Goal: Task Accomplishment & Management: Manage account settings

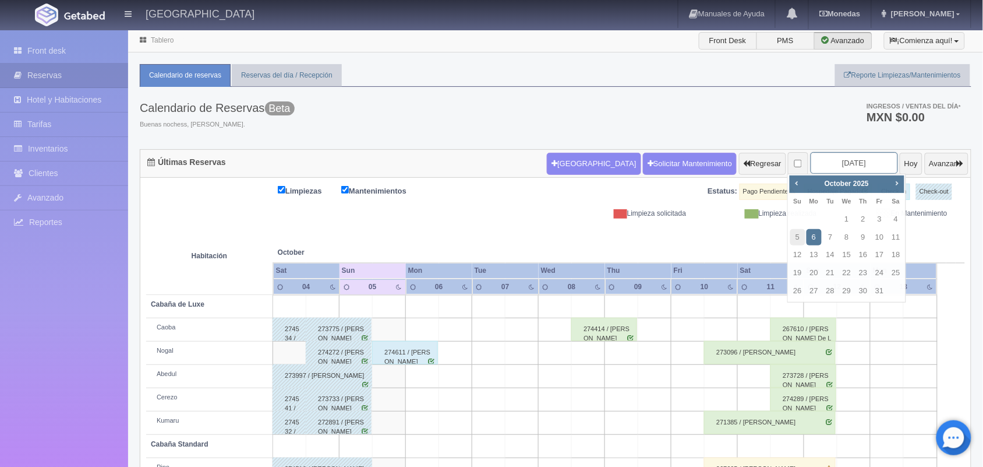
click at [824, 155] on input "2025-10-06" at bounding box center [854, 163] width 87 height 22
click at [829, 241] on link "7" at bounding box center [830, 237] width 15 height 17
type input "2025-10-07"
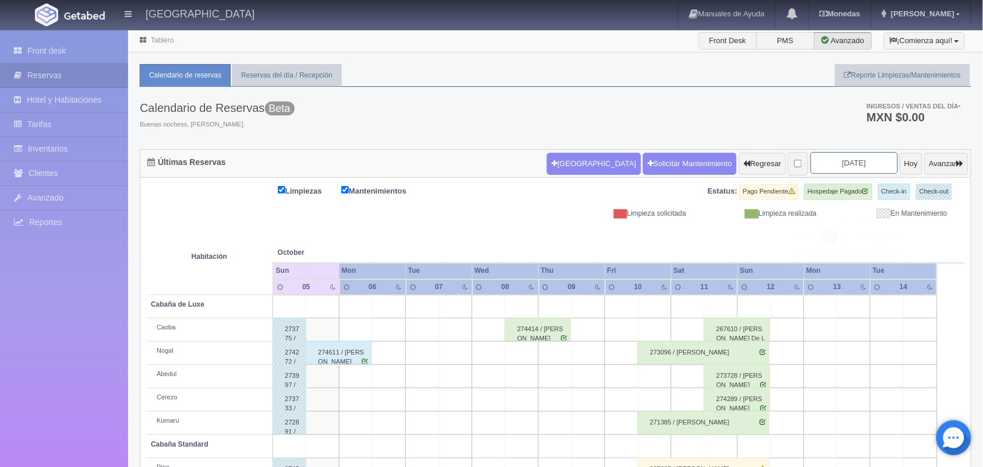
click at [830, 156] on input "2025-10-07" at bounding box center [854, 163] width 87 height 22
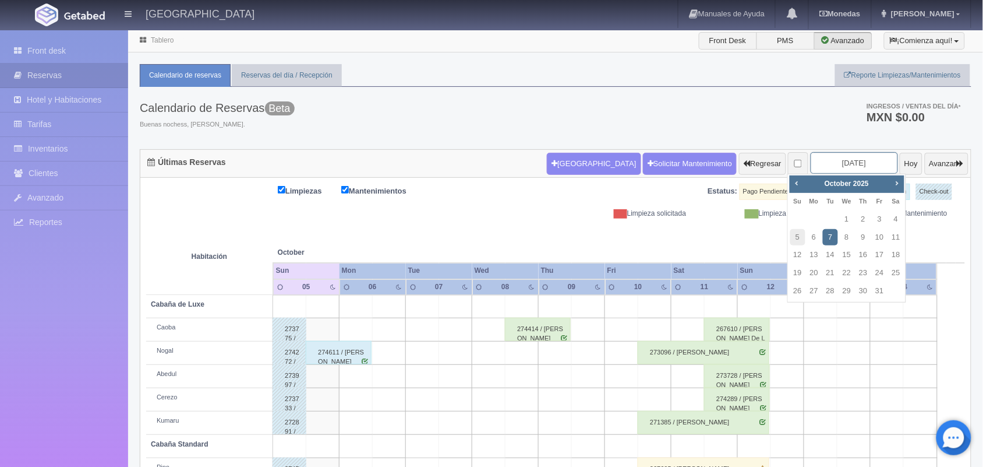
click at [830, 156] on input "2025-10-07" at bounding box center [854, 163] width 87 height 22
click at [896, 182] on span "Next" at bounding box center [896, 182] width 9 height 9
click at [877, 236] on link "7" at bounding box center [879, 237] width 15 height 17
type input "2025-11-07"
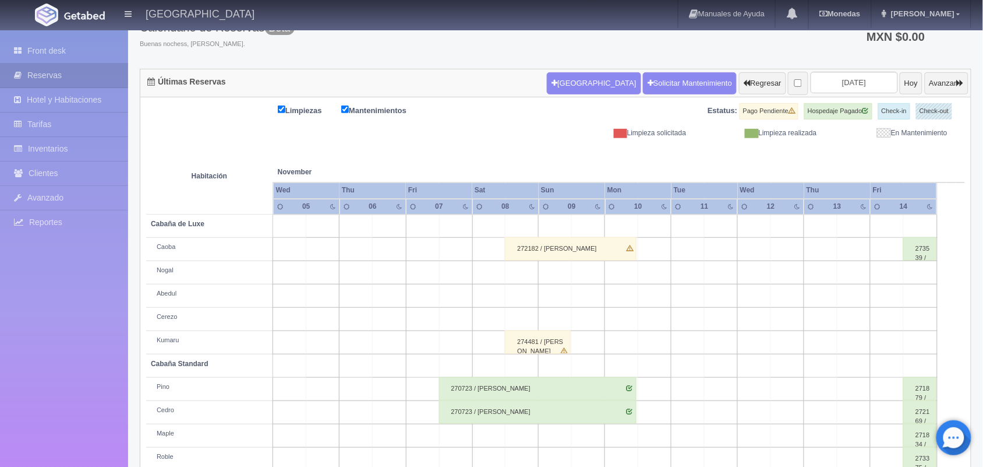
scroll to position [51, 0]
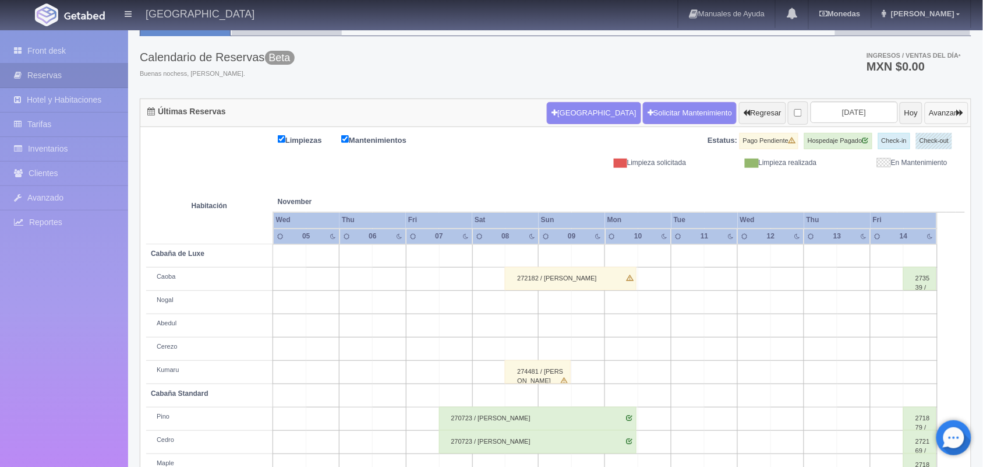
click at [930, 121] on button "Avanzar" at bounding box center [947, 113] width 44 height 22
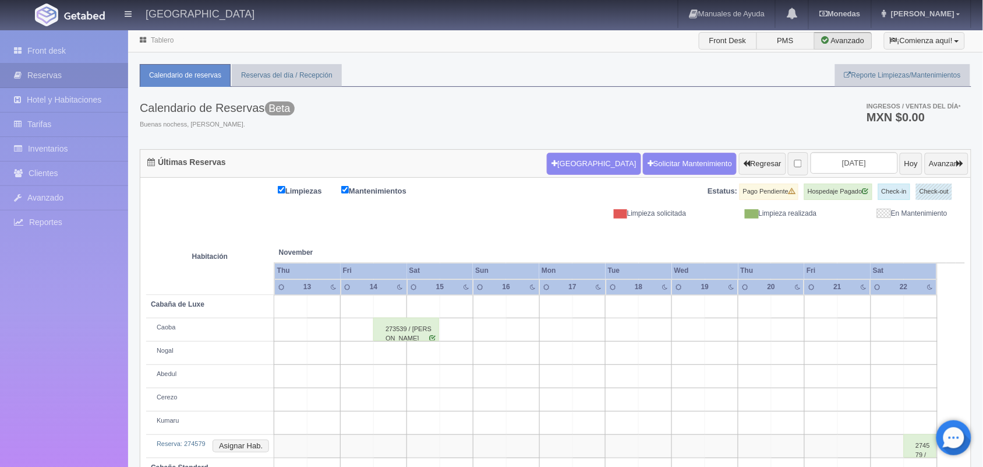
scroll to position [179, 0]
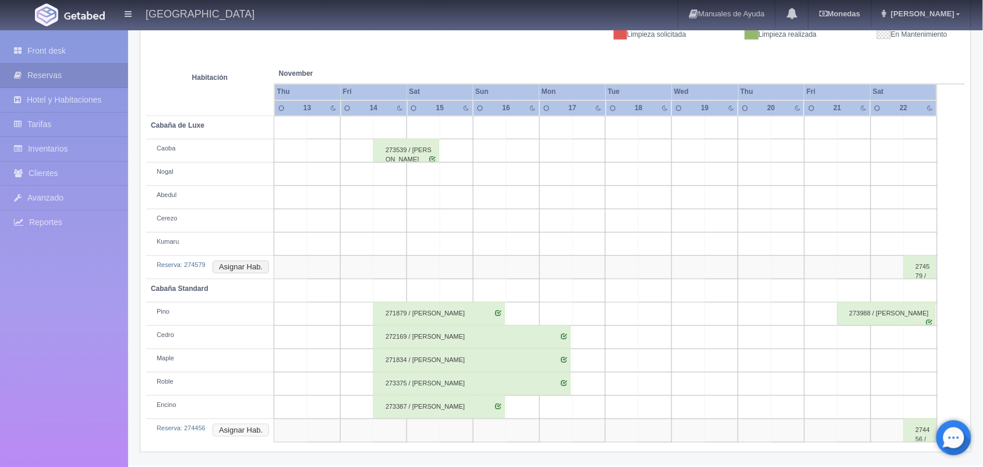
click at [257, 432] on button "Asignar Hab." at bounding box center [241, 429] width 56 height 13
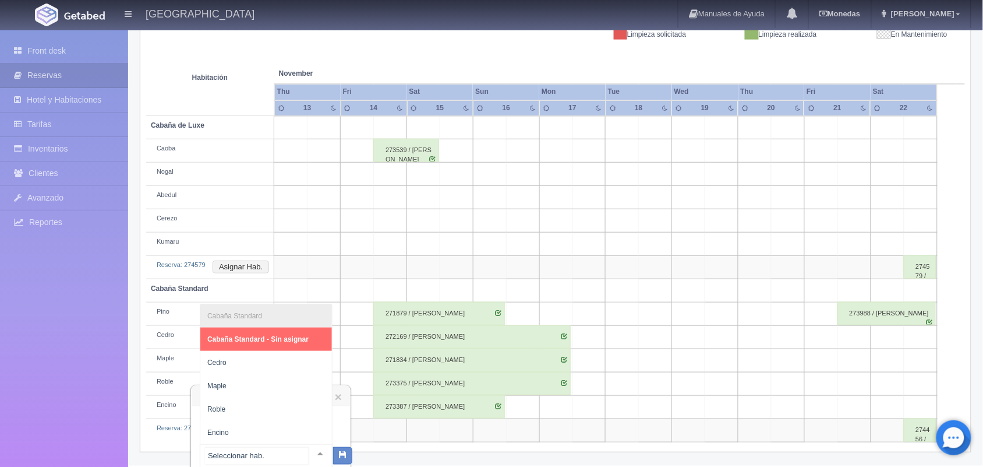
click at [309, 448] on div at bounding box center [320, 452] width 23 height 17
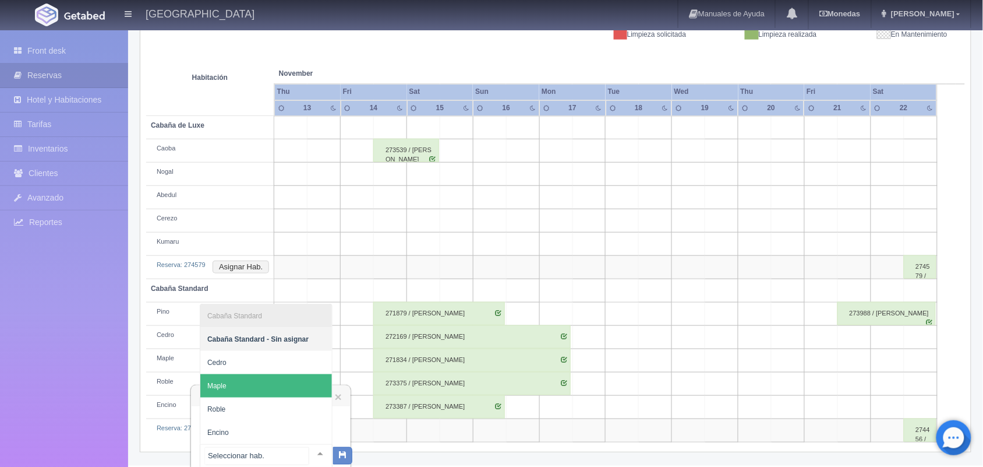
click at [288, 382] on span "Maple" at bounding box center [266, 385] width 132 height 23
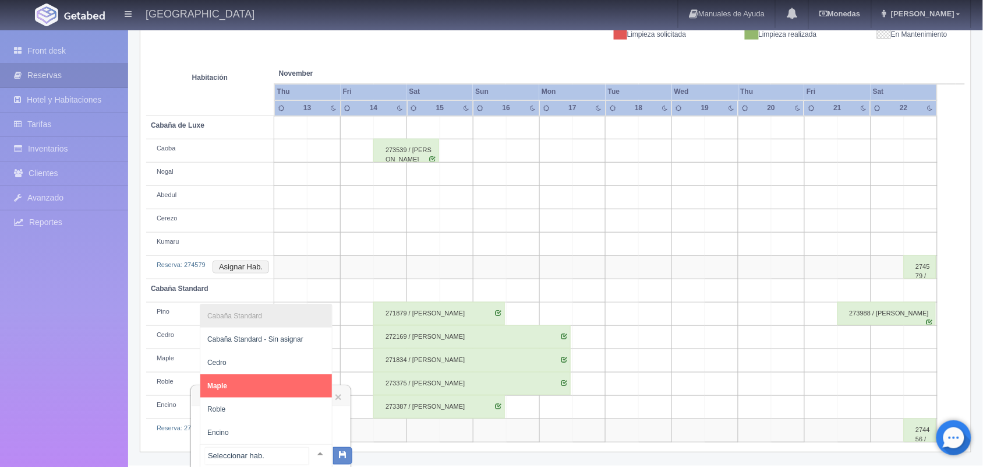
click at [309, 454] on div at bounding box center [320, 452] width 23 height 17
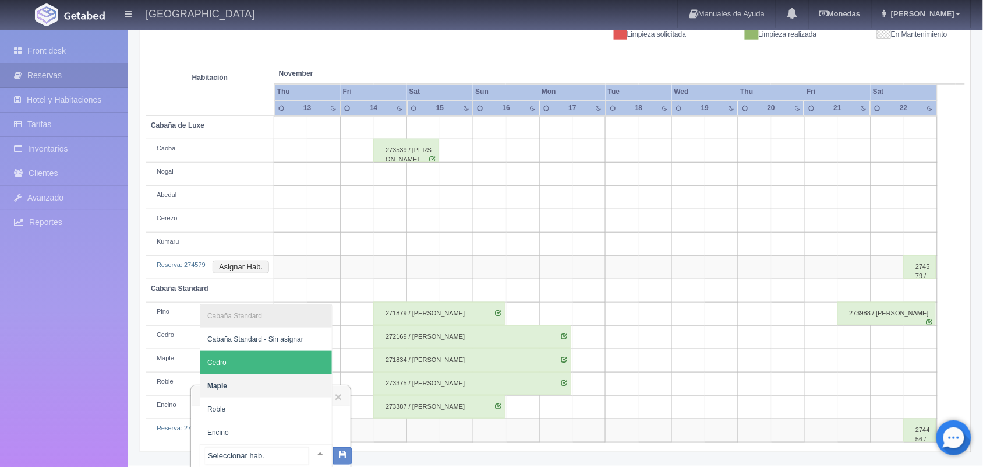
click at [297, 362] on span "Cedro" at bounding box center [266, 362] width 132 height 23
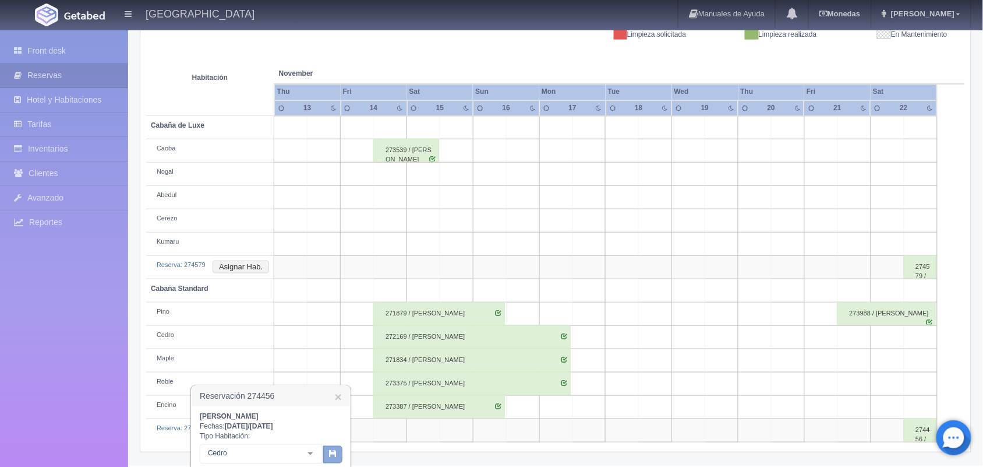
click at [338, 453] on button "button" at bounding box center [332, 454] width 19 height 17
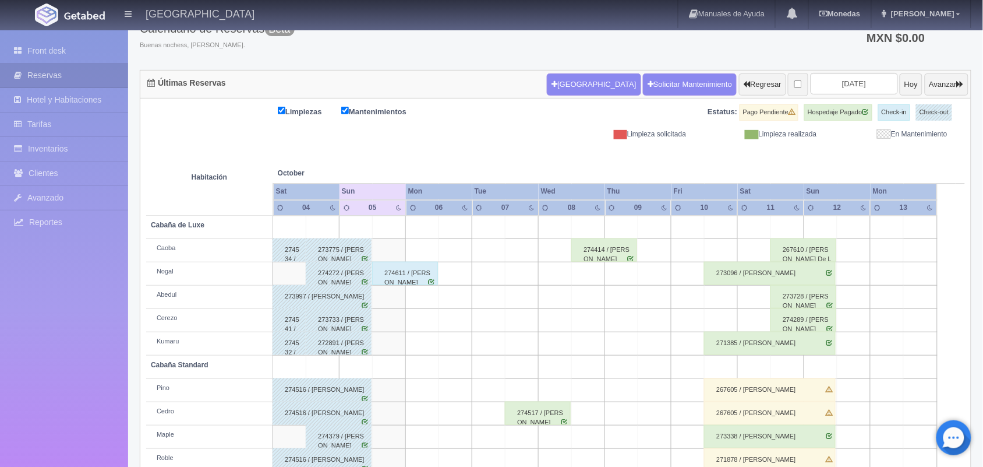
scroll to position [77, 0]
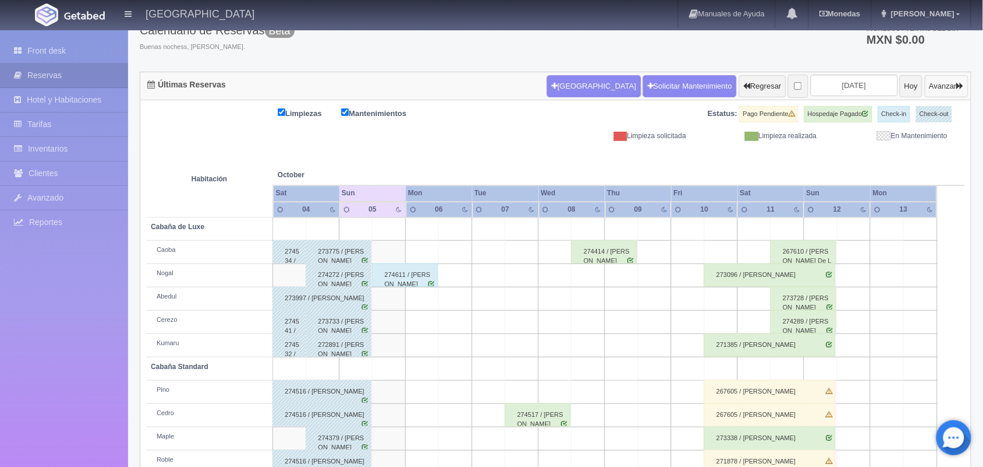
click at [929, 88] on button "Avanzar" at bounding box center [947, 86] width 44 height 22
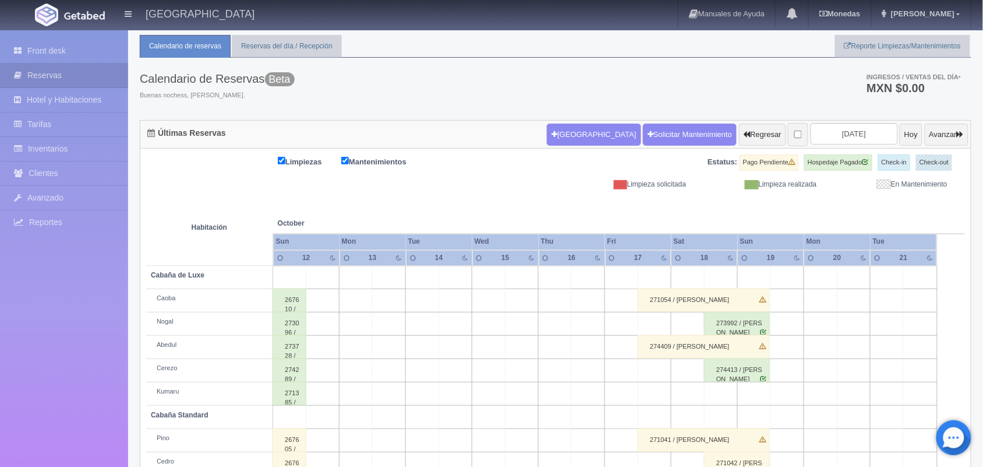
scroll to position [28, 0]
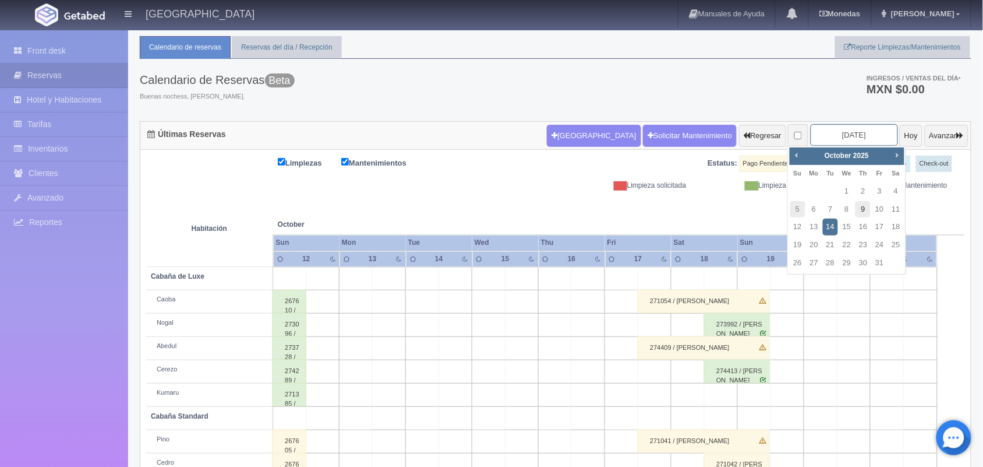
drag, startPoint x: 864, startPoint y: 136, endPoint x: 856, endPoint y: 214, distance: 79.0
click at [856, 214] on body "Hotel Xacallan Manuales de Ayuda Actualizaciones recientes Monedas Tipo de camb…" at bounding box center [491, 285] width 983 height 568
click at [817, 60] on div "Calendario de Reservas Beta Buenas nochess, Mariana. Ingresos / Ventas del día …" at bounding box center [556, 90] width 832 height 62
click at [840, 140] on input "2025-10-14" at bounding box center [854, 135] width 87 height 22
click at [899, 156] on span "Next" at bounding box center [896, 154] width 9 height 9
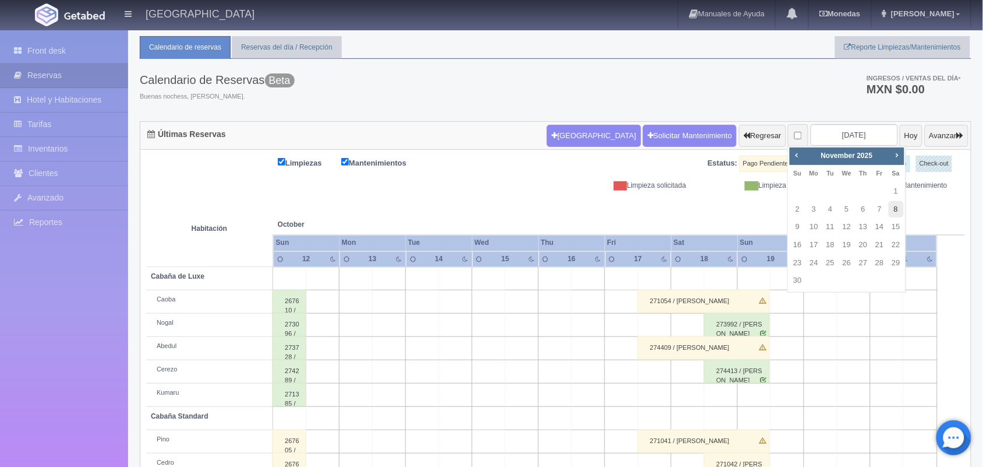
click at [895, 204] on link "8" at bounding box center [896, 209] width 15 height 17
type input "2025-11-08"
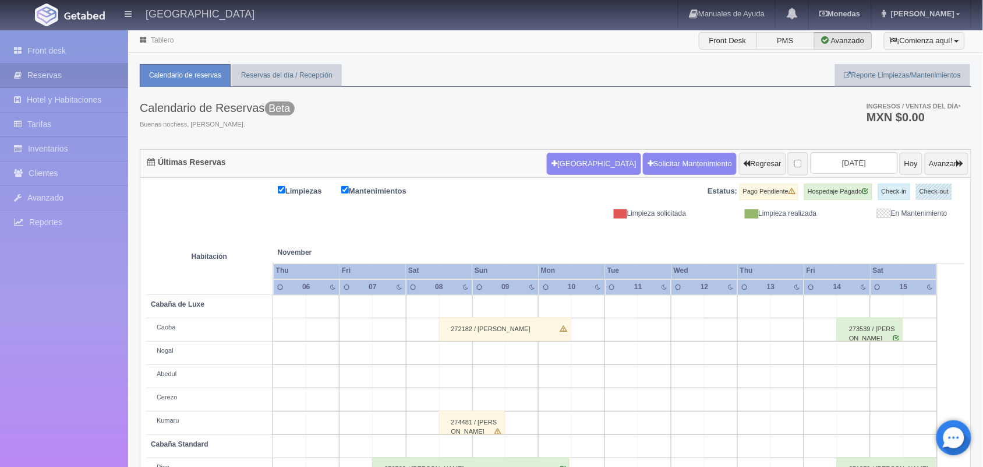
scroll to position [132, 0]
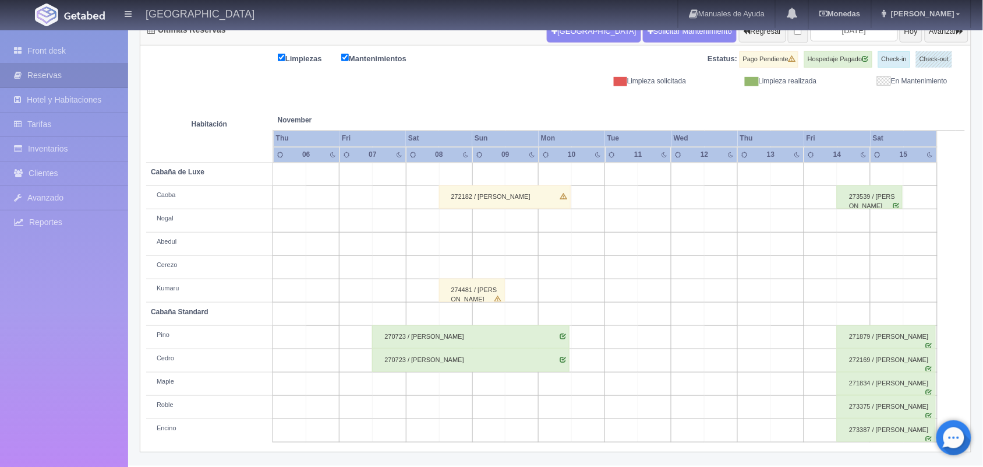
click at [481, 296] on div "274481 / [PERSON_NAME]" at bounding box center [472, 289] width 66 height 23
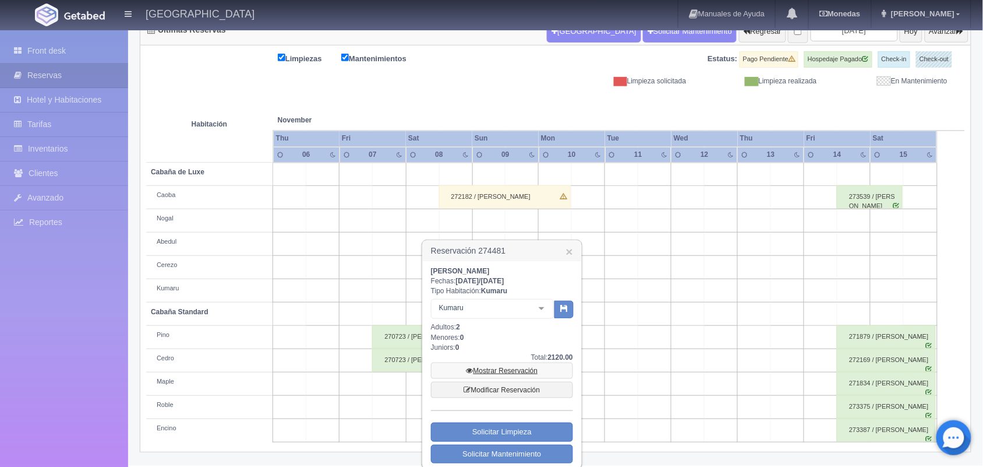
click at [508, 371] on link "Mostrar Reservación" at bounding box center [502, 370] width 142 height 16
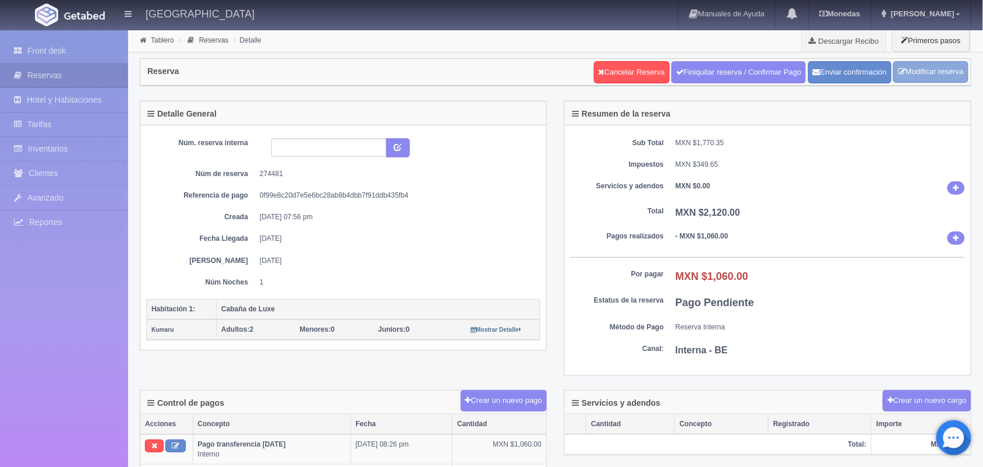
click at [955, 79] on link "Modificar reserva" at bounding box center [930, 72] width 75 height 22
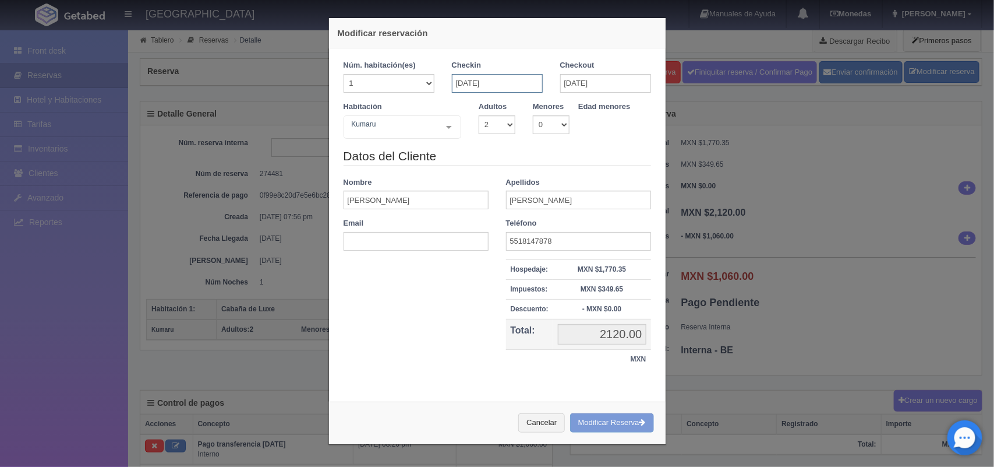
click at [519, 86] on input "08-11-2025" at bounding box center [497, 83] width 91 height 19
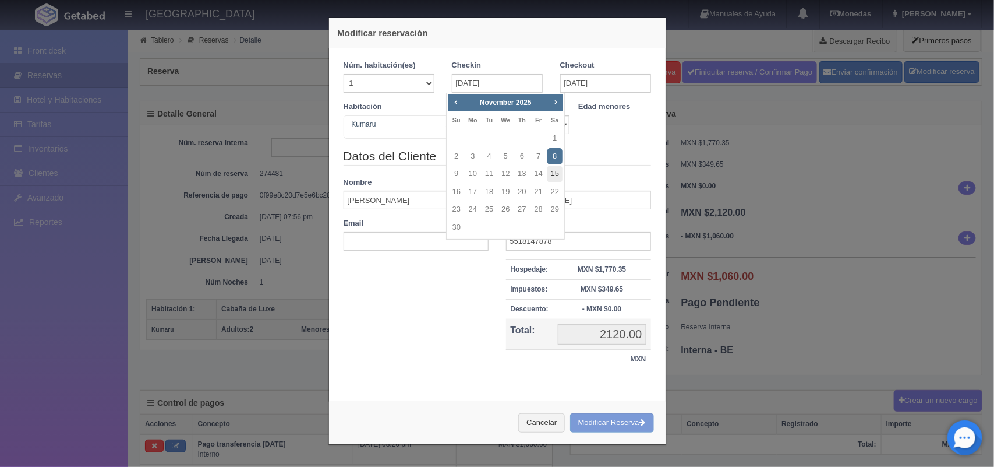
click at [556, 169] on link "15" at bounding box center [555, 173] width 15 height 17
type input "15-11-2025"
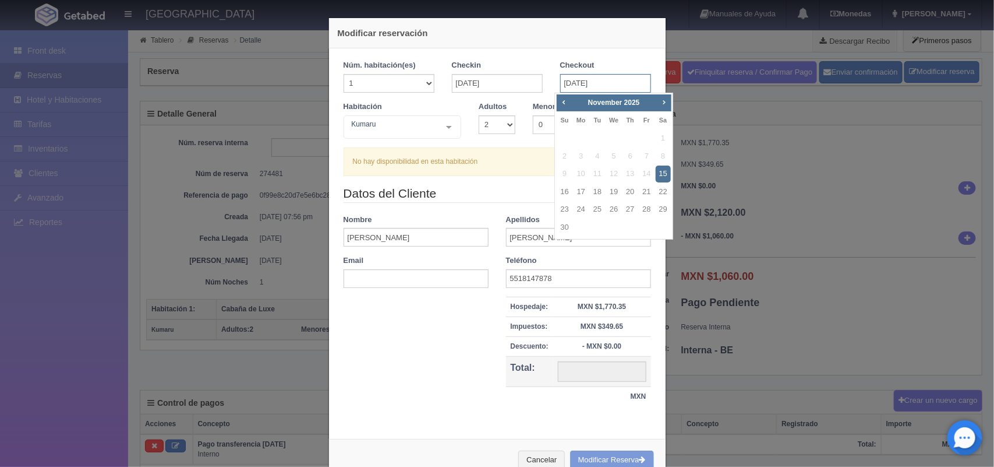
click at [580, 83] on input "15-11-2025" at bounding box center [605, 83] width 91 height 19
click at [569, 184] on link "16" at bounding box center [564, 191] width 15 height 17
type input "16-11-2025"
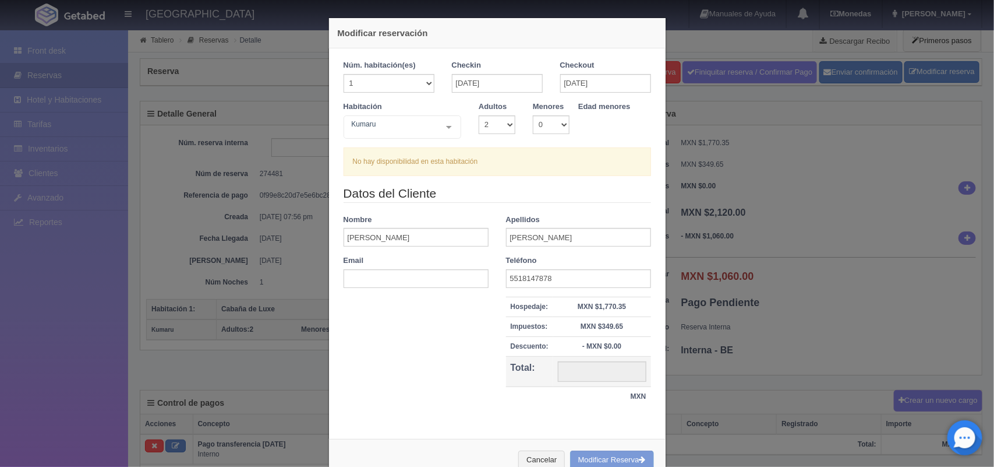
checkbox input "false"
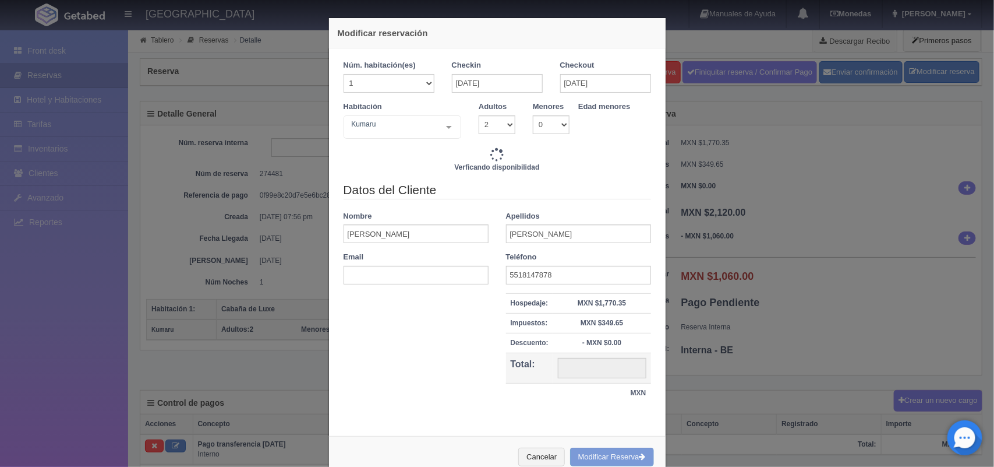
type input "2220.00"
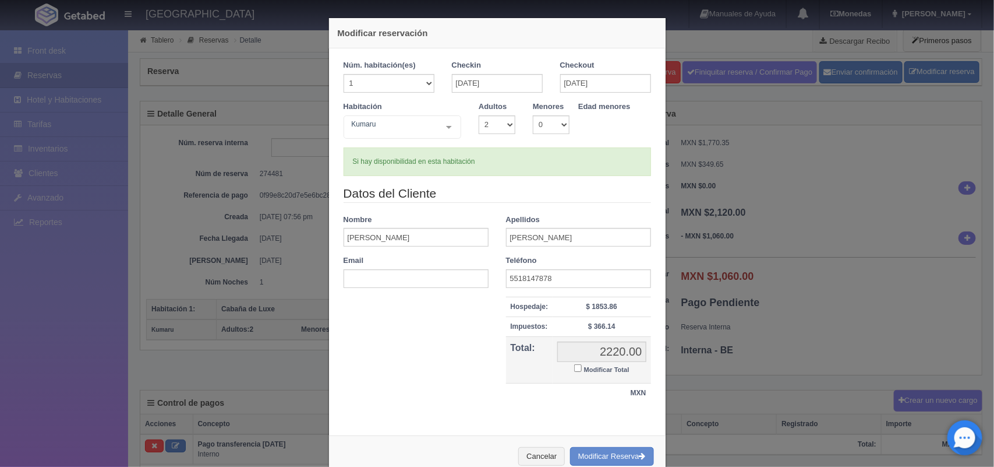
scroll to position [30, 0]
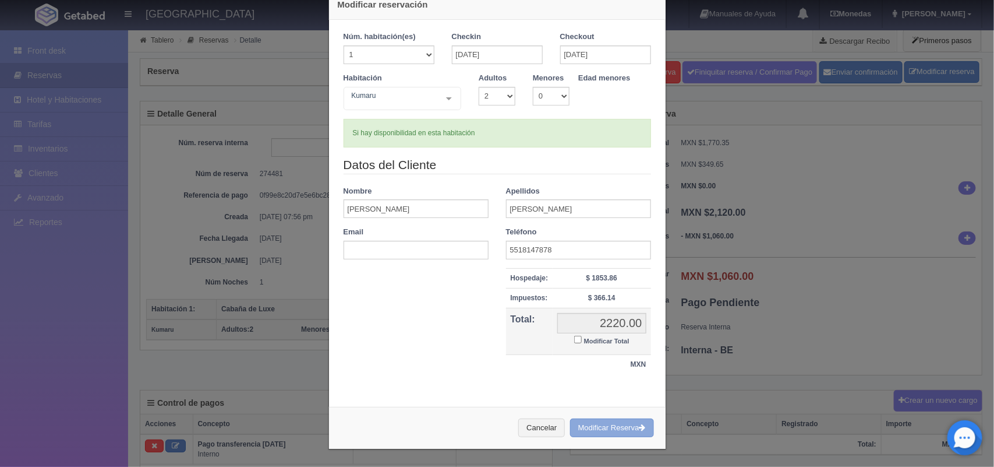
click at [602, 435] on button "Modificar Reserva" at bounding box center [612, 427] width 84 height 19
click at [574, 339] on input "Modificar Total" at bounding box center [578, 339] width 8 height 8
checkbox input "true"
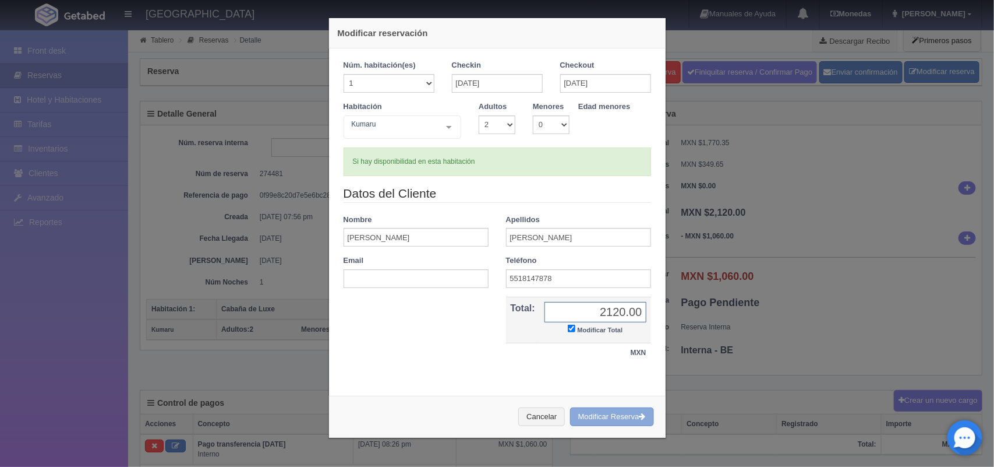
type input "2120.00"
click at [595, 415] on button "Modificar Reserva" at bounding box center [612, 416] width 84 height 19
click at [403, 277] on input "text" at bounding box center [416, 278] width 145 height 19
paste input "abcxsiempretuya@gmail.com"
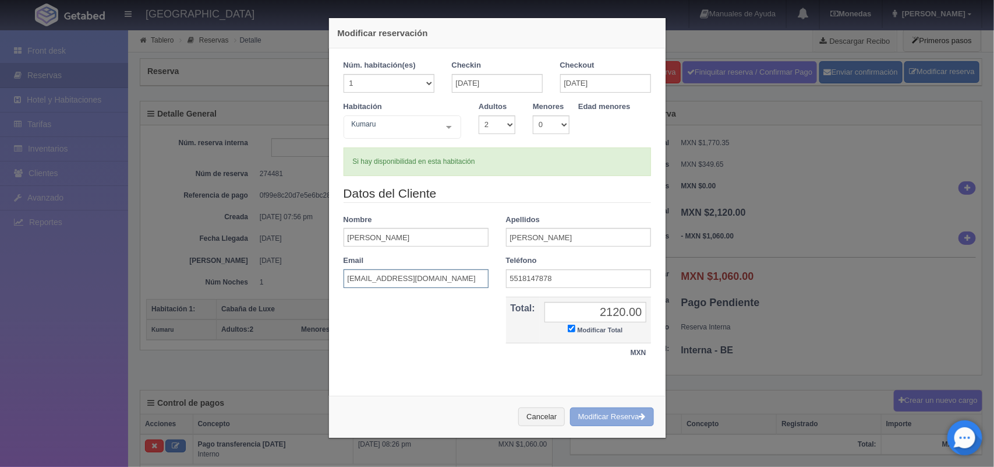
type input "abcxsiempretuya@gmail.com"
click at [604, 411] on button "Modificar Reserva" at bounding box center [612, 416] width 84 height 19
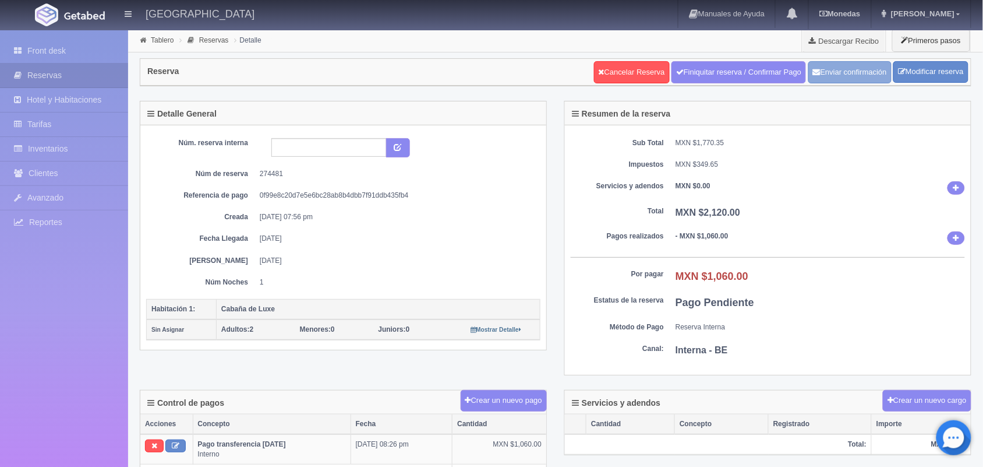
click at [866, 80] on button "Enviar confirmación" at bounding box center [849, 72] width 83 height 22
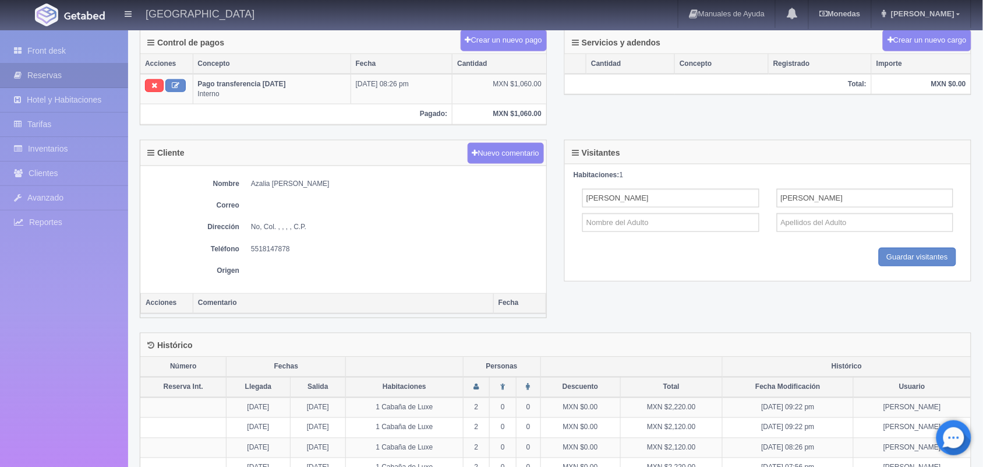
scroll to position [351, 0]
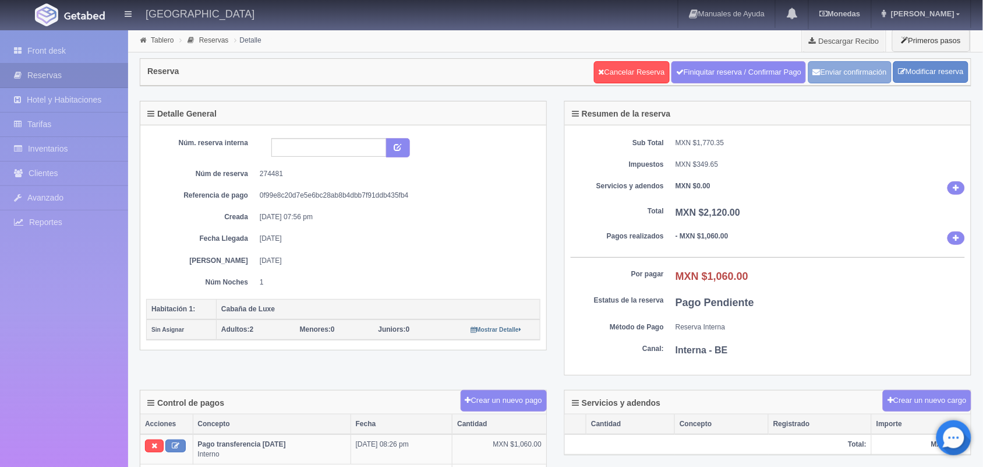
click at [827, 74] on button "Enviar confirmación" at bounding box center [849, 72] width 83 height 22
click at [859, 44] on link "Descargar Recibo" at bounding box center [844, 40] width 83 height 23
